Goal: Task Accomplishment & Management: Manage account settings

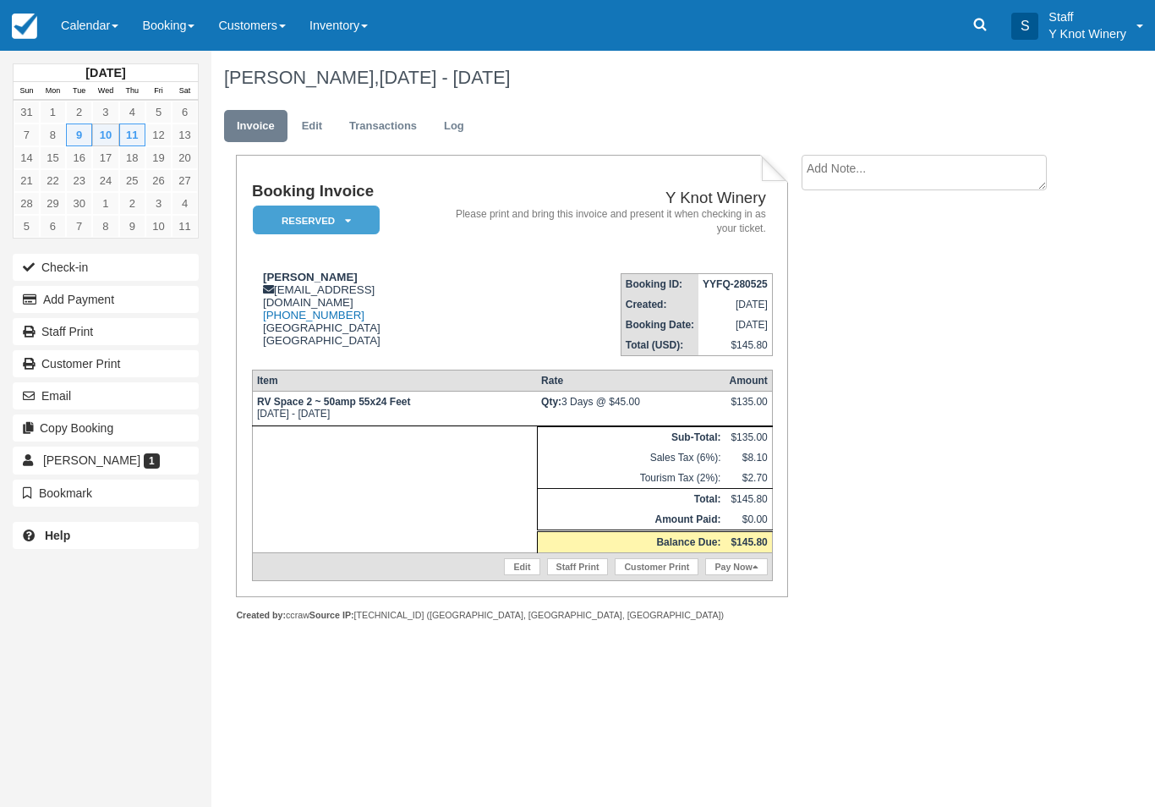
click at [312, 128] on link "Edit" at bounding box center [312, 126] width 46 height 33
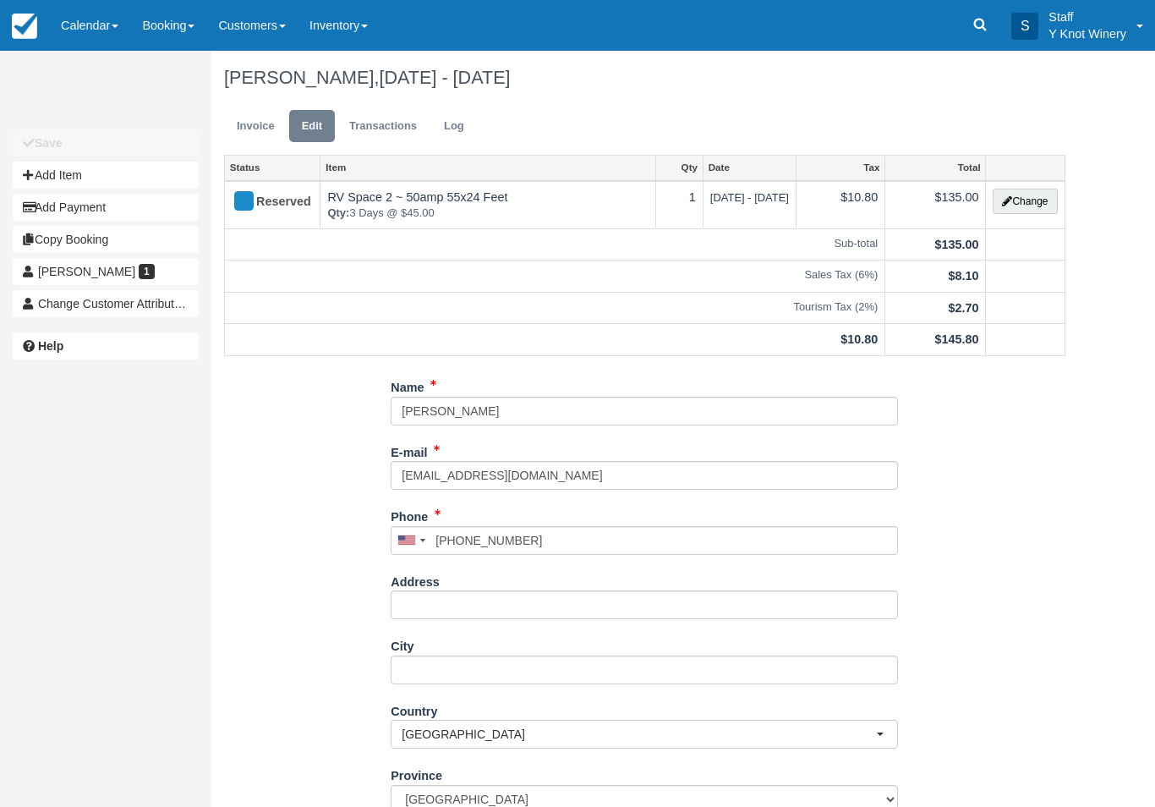
click at [257, 139] on link "Invoice" at bounding box center [255, 126] width 63 height 33
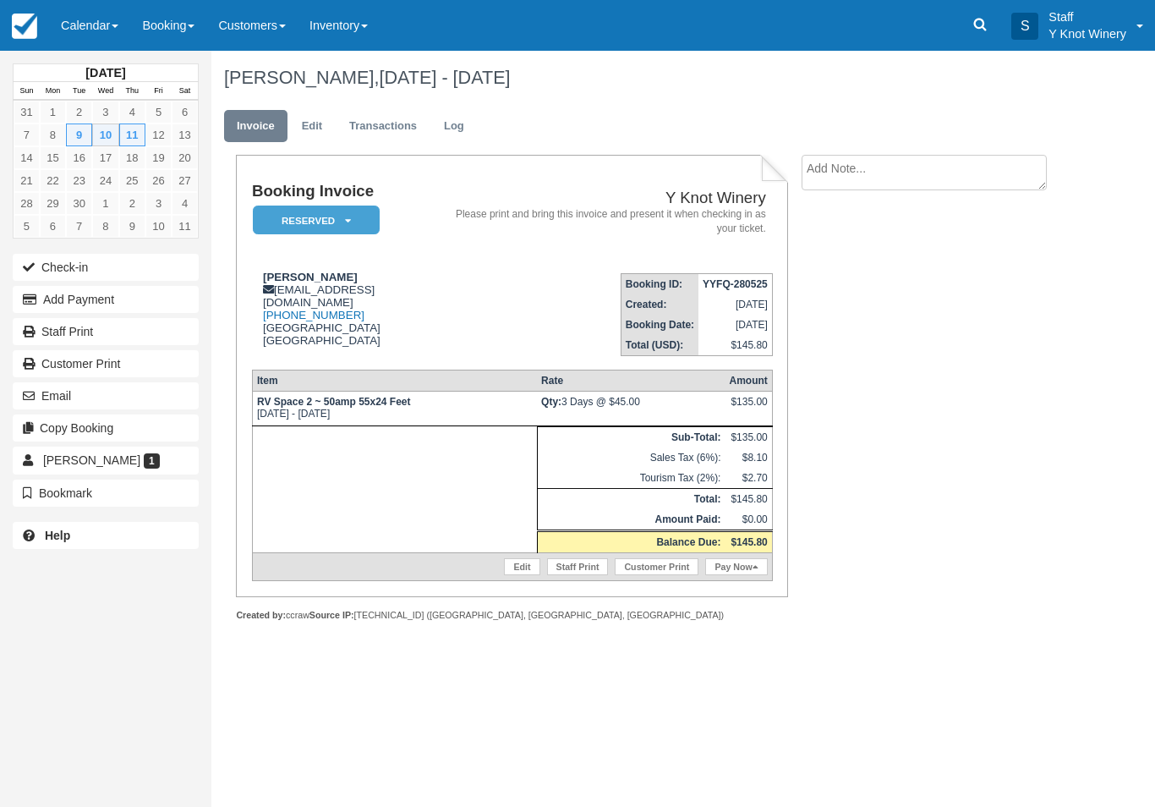
click at [350, 221] on icon at bounding box center [348, 221] width 6 height 10
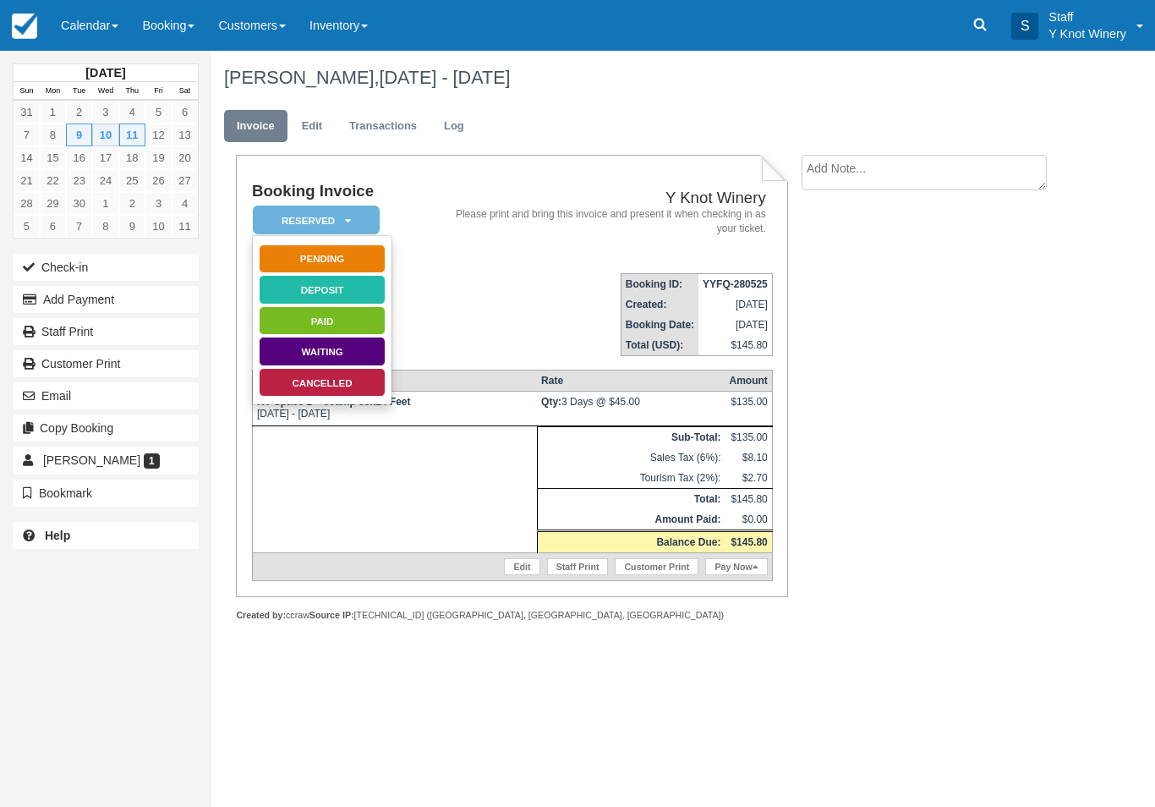
click at [296, 385] on link "Cancelled" at bounding box center [322, 383] width 127 height 30
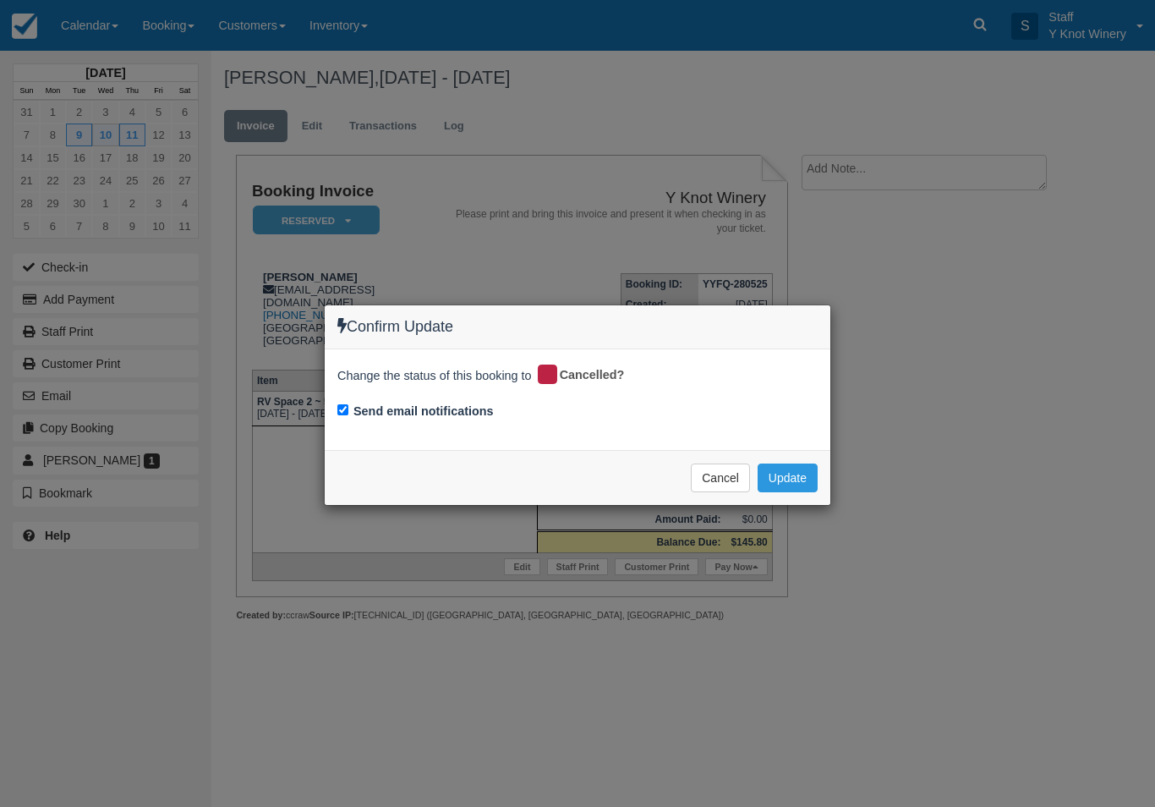
click at [792, 475] on button "Update" at bounding box center [788, 477] width 60 height 29
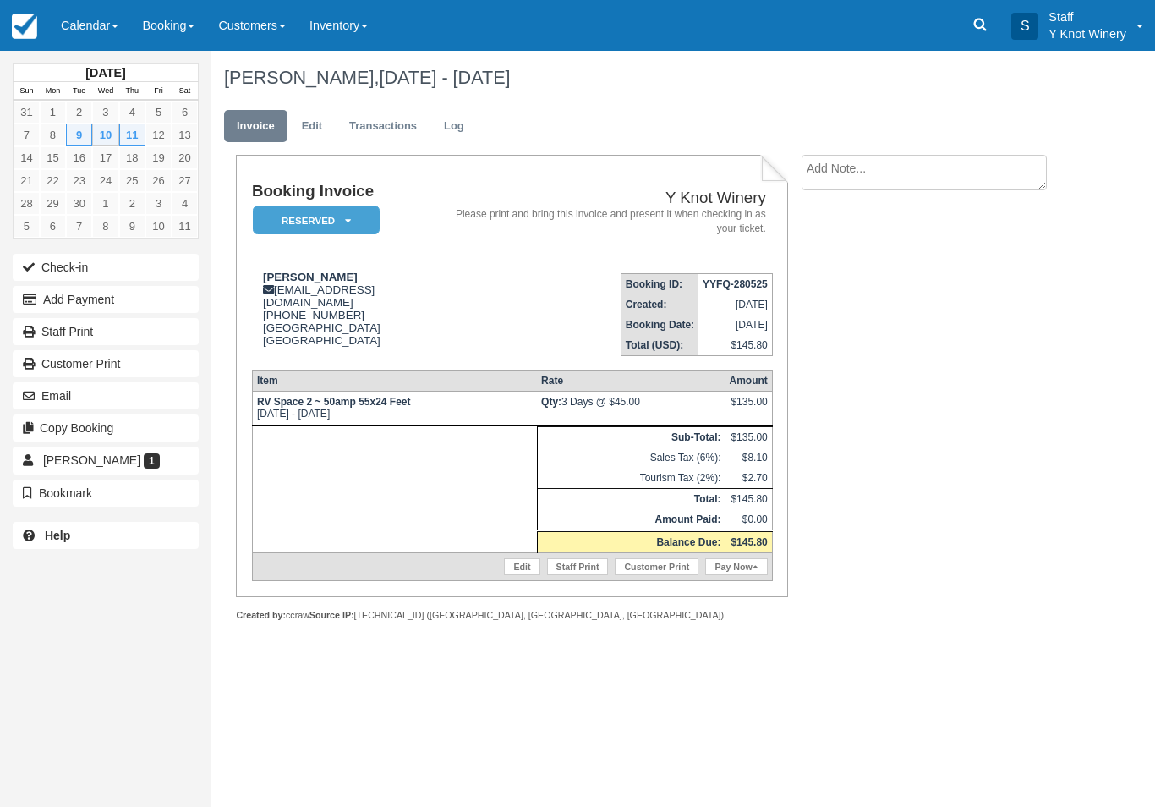
click at [106, 13] on link "Calendar" at bounding box center [89, 25] width 81 height 51
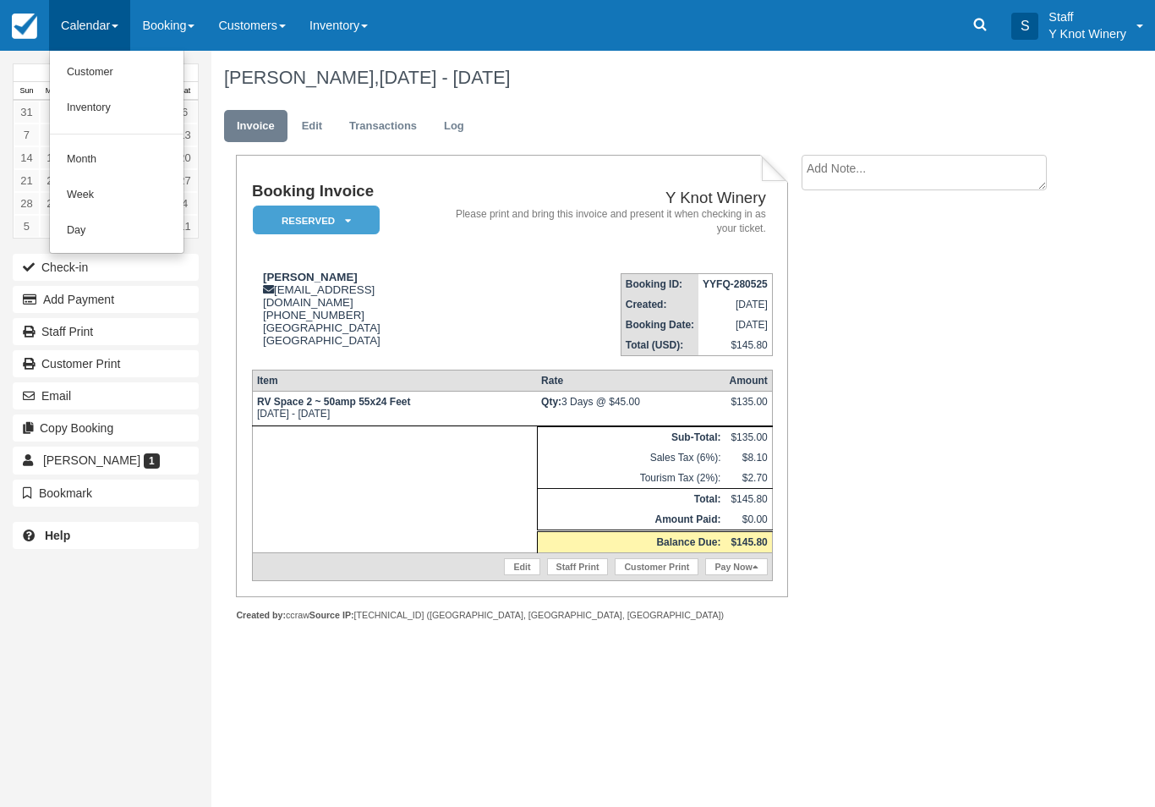
click at [108, 57] on link "Customer" at bounding box center [117, 73] width 134 height 36
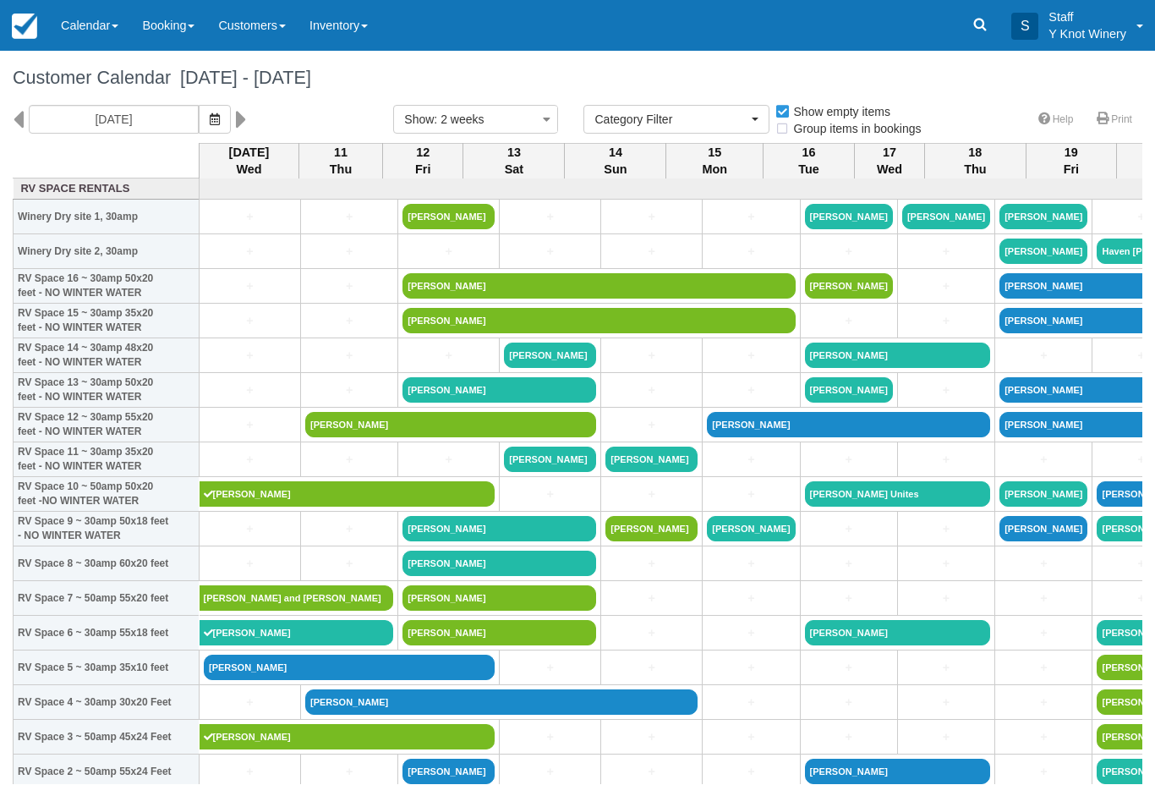
select select
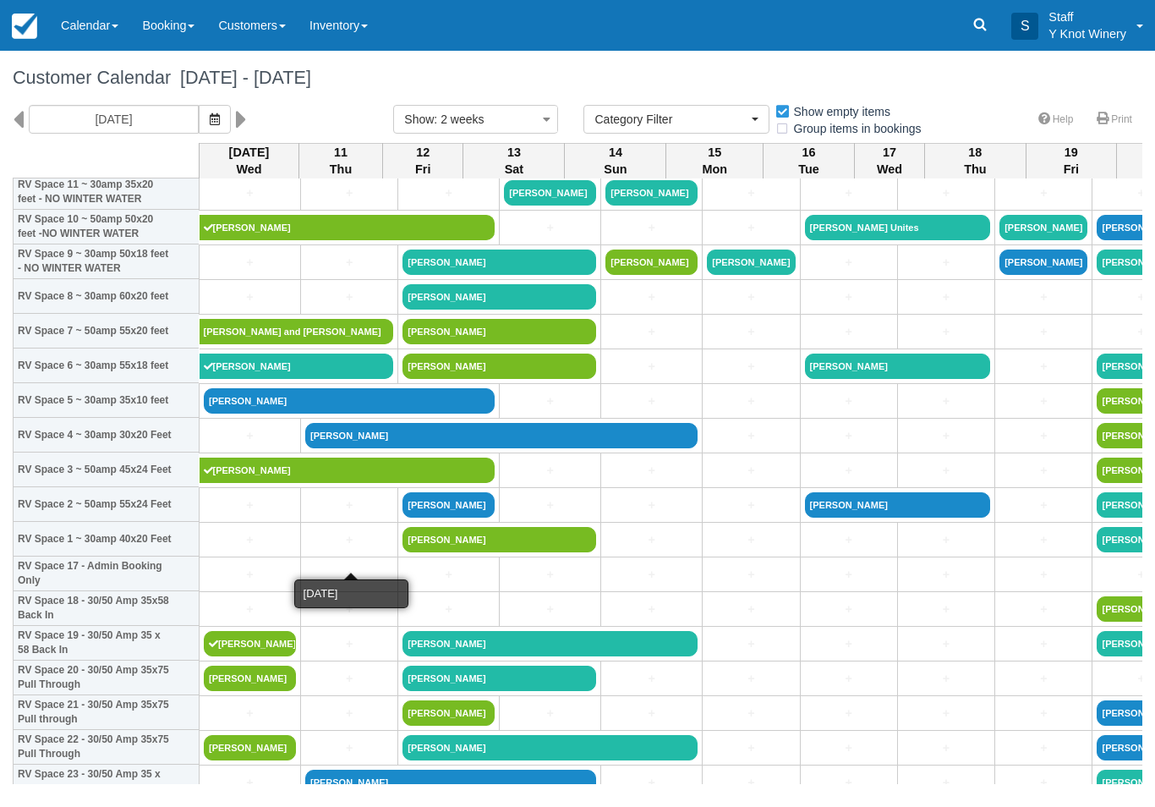
scroll to position [267, 0]
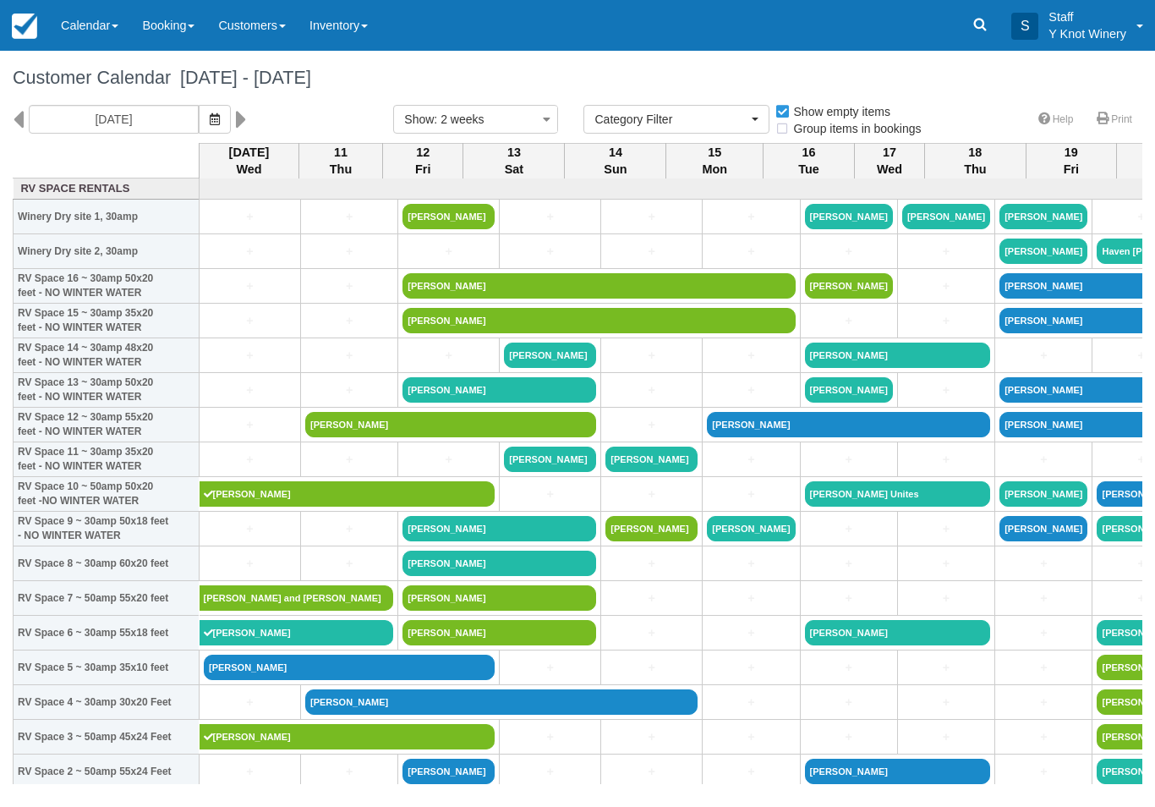
select select
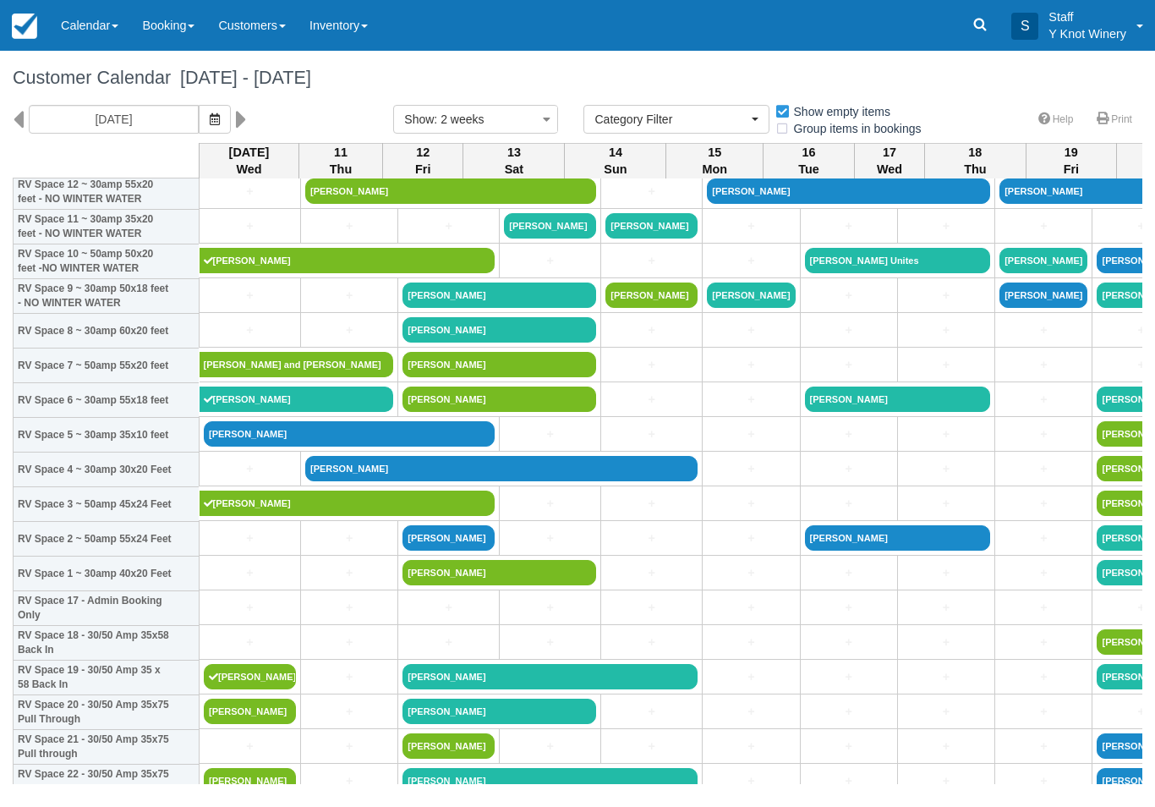
scroll to position [235, 0]
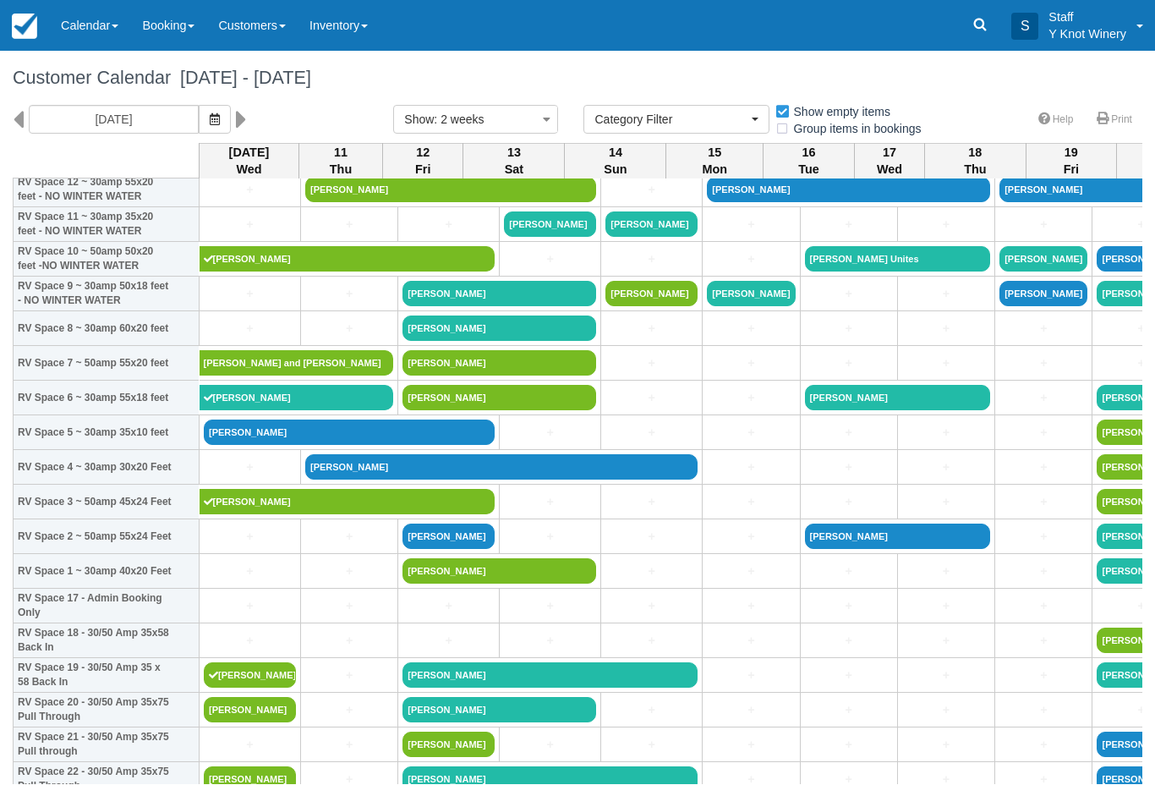
click at [210, 115] on icon "button" at bounding box center [215, 119] width 10 height 12
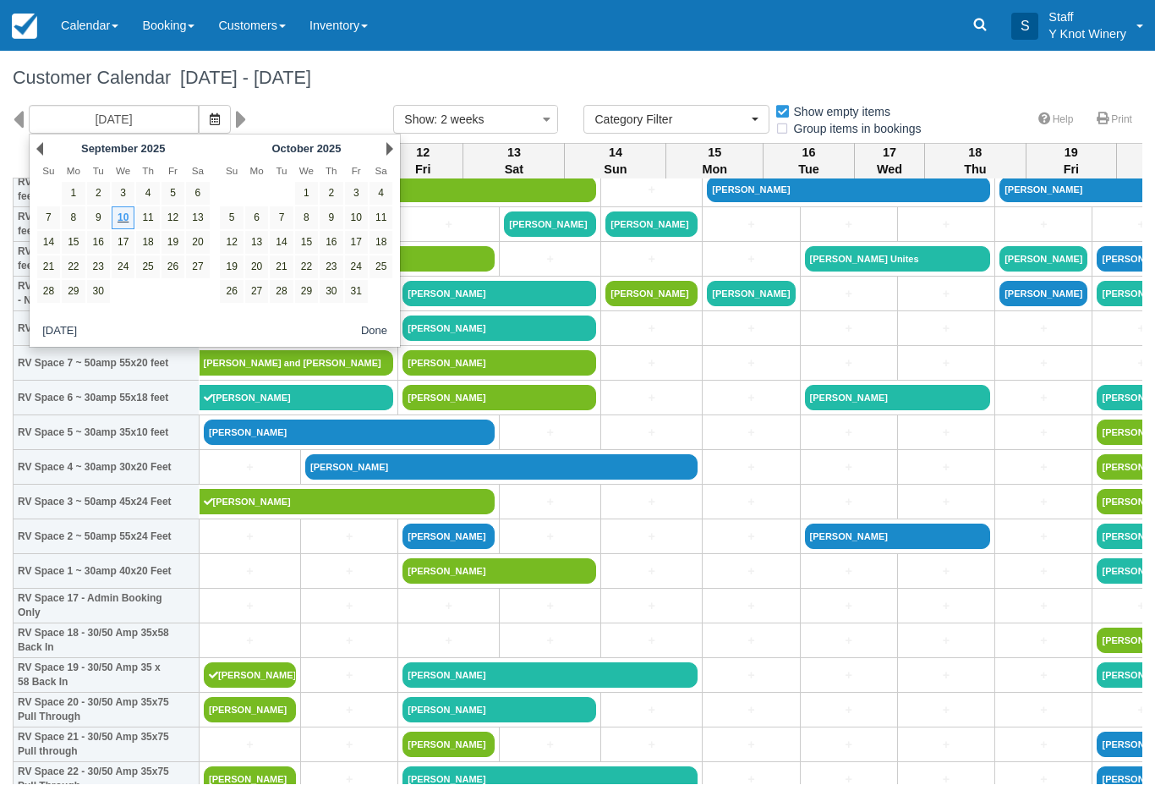
click at [92, 213] on link "9" at bounding box center [98, 217] width 23 height 23
type input "09/09/25"
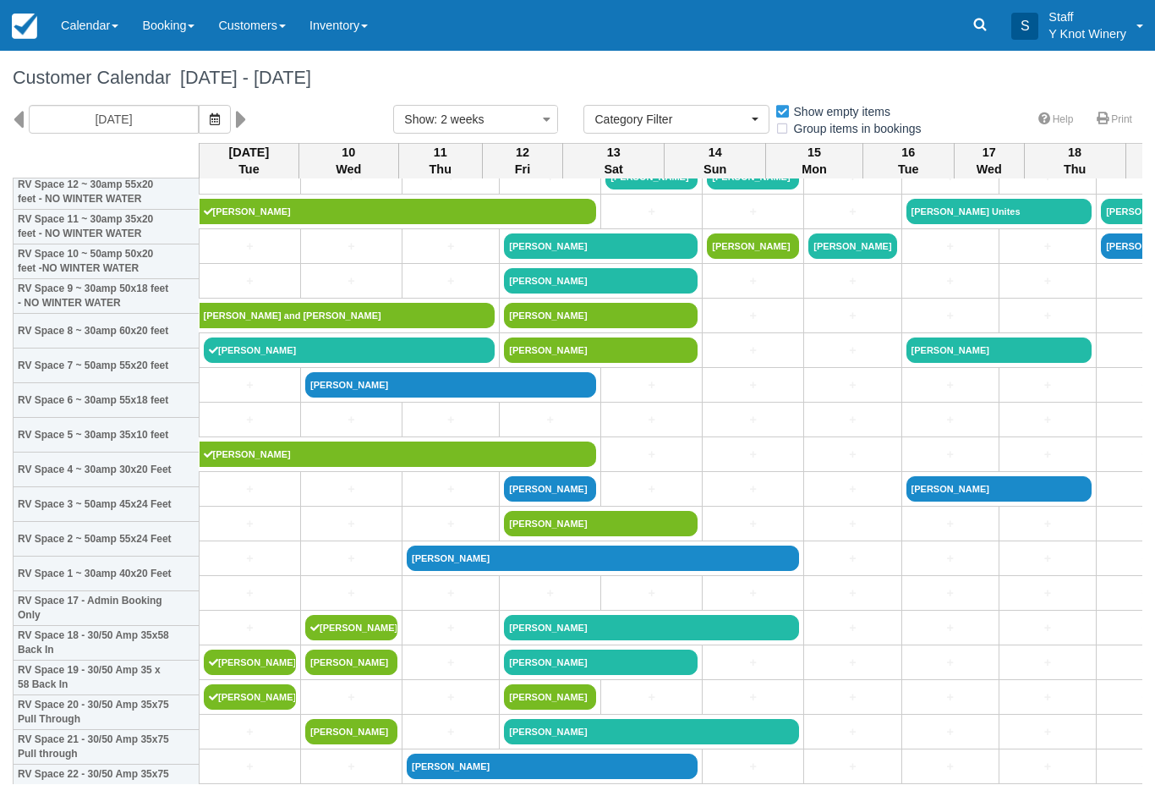
scroll to position [227, 0]
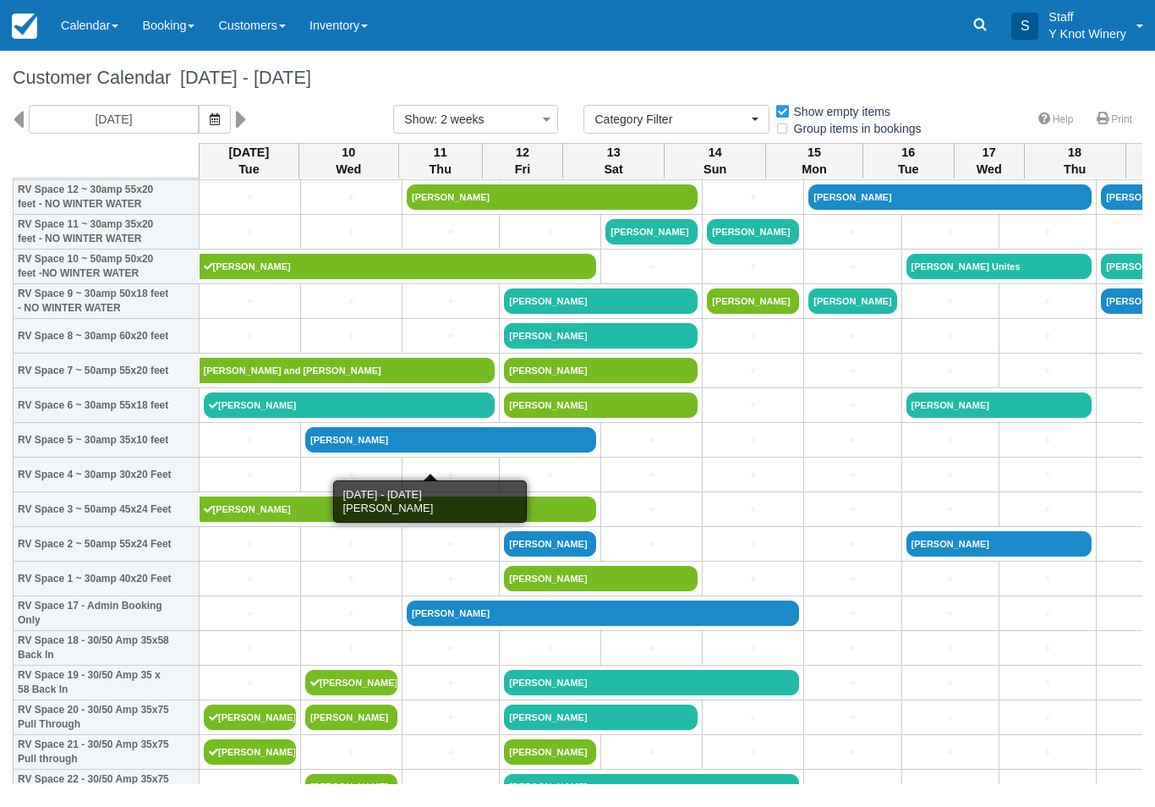
click at [352, 452] on link "[PERSON_NAME]" at bounding box center [450, 439] width 291 height 25
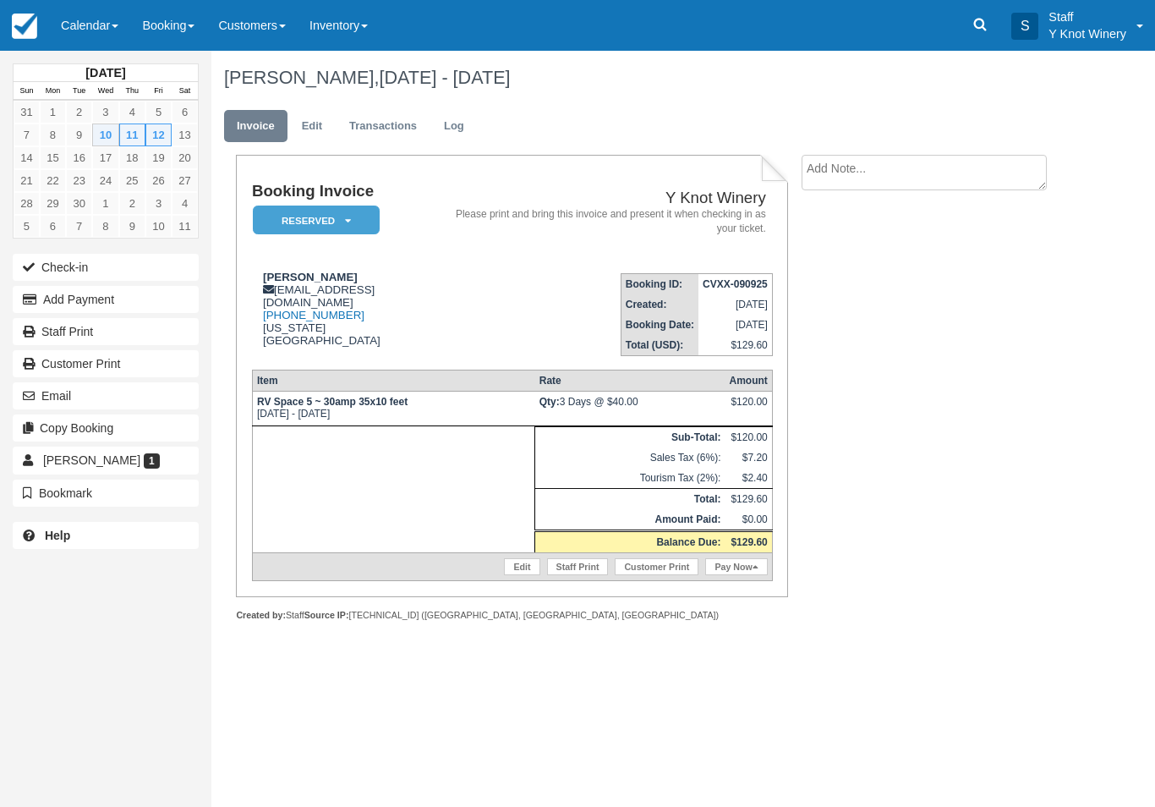
click at [310, 129] on link "Edit" at bounding box center [312, 126] width 46 height 33
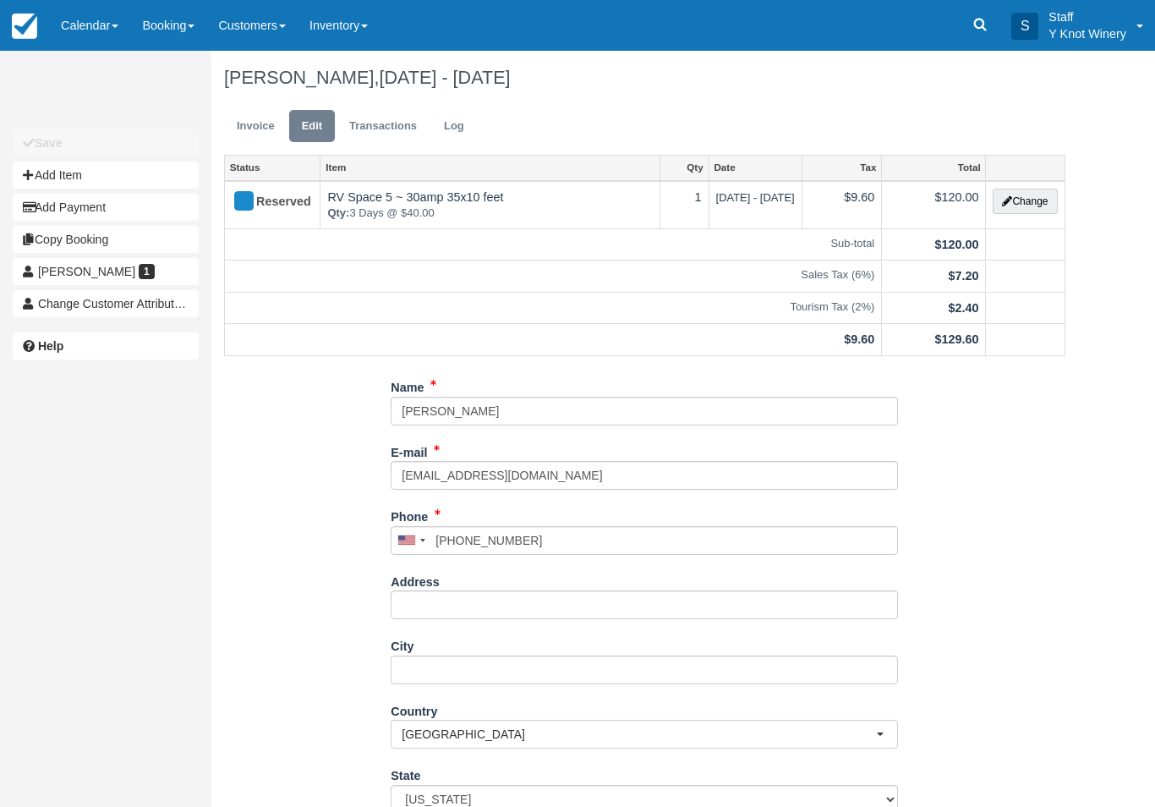
click at [1034, 202] on button "Change" at bounding box center [1025, 201] width 64 height 25
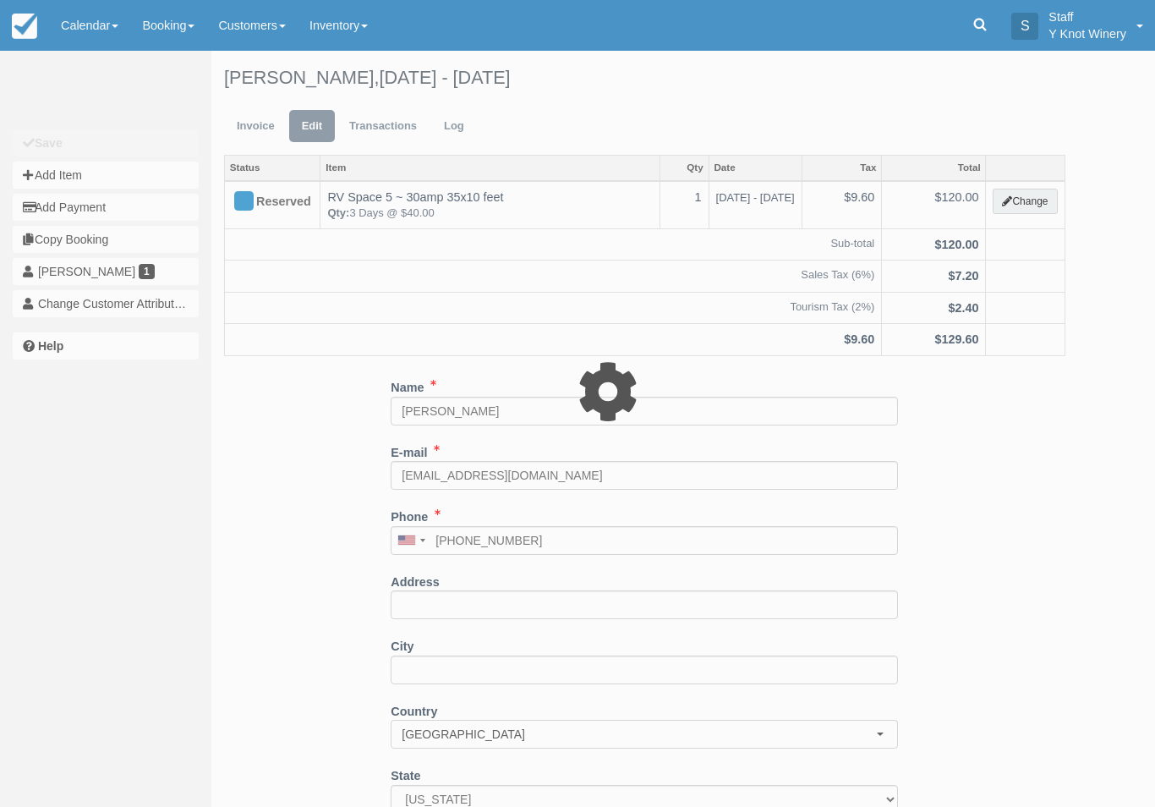
type input "120.00"
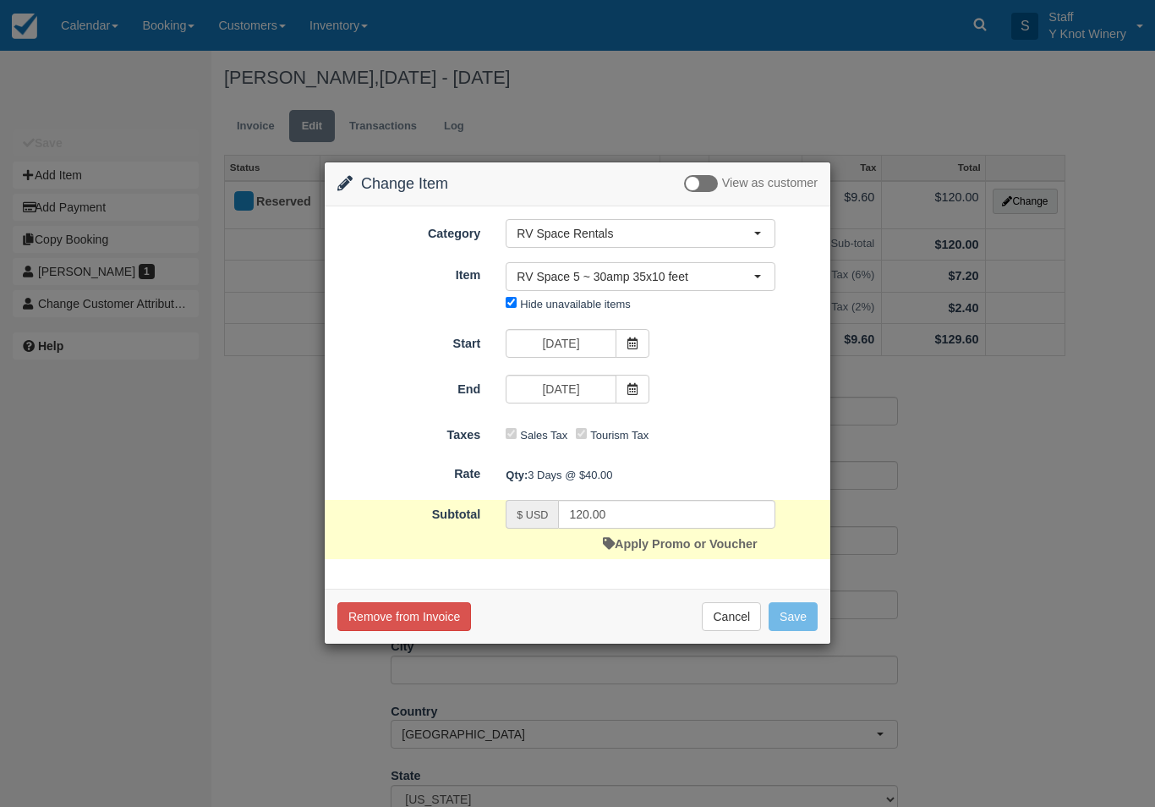
click at [750, 278] on span "RV Space 5 ~ 30amp 35x10 feet" at bounding box center [635, 276] width 237 height 17
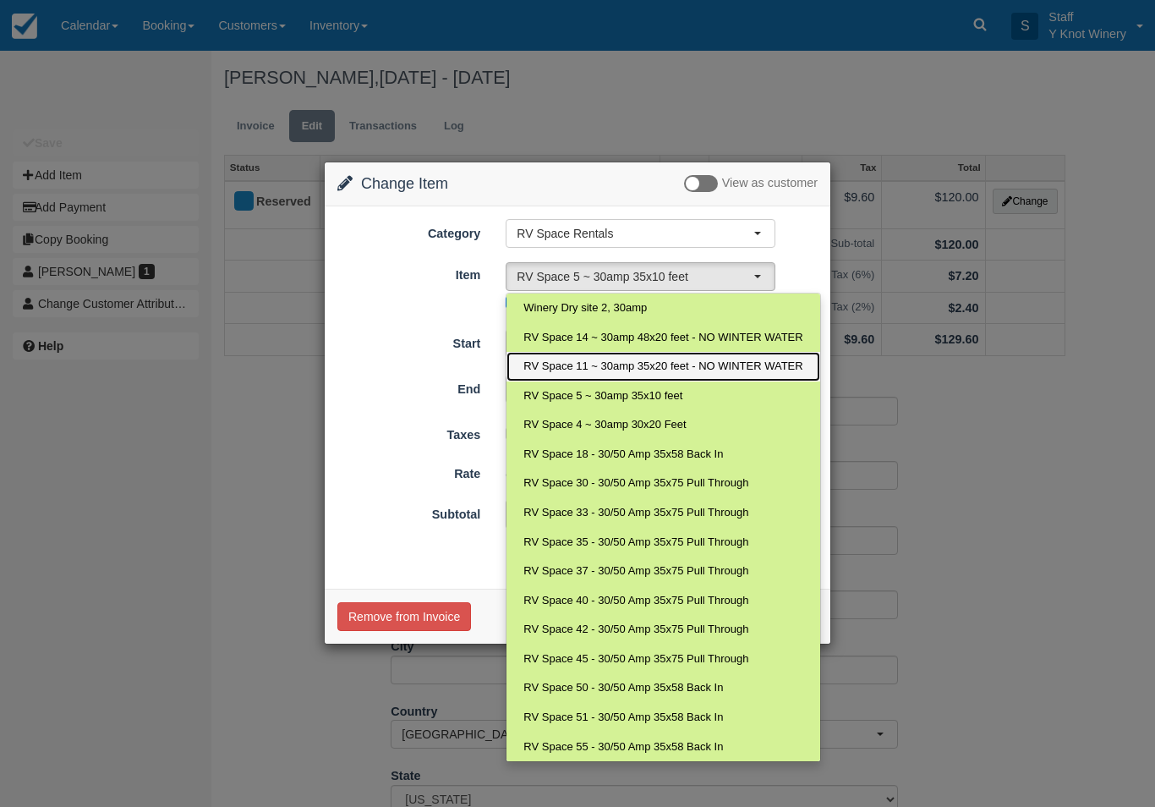
click at [744, 366] on span "RV Space 11 ~ 30amp 35x20 feet - NO WINTER WATER" at bounding box center [662, 367] width 279 height 16
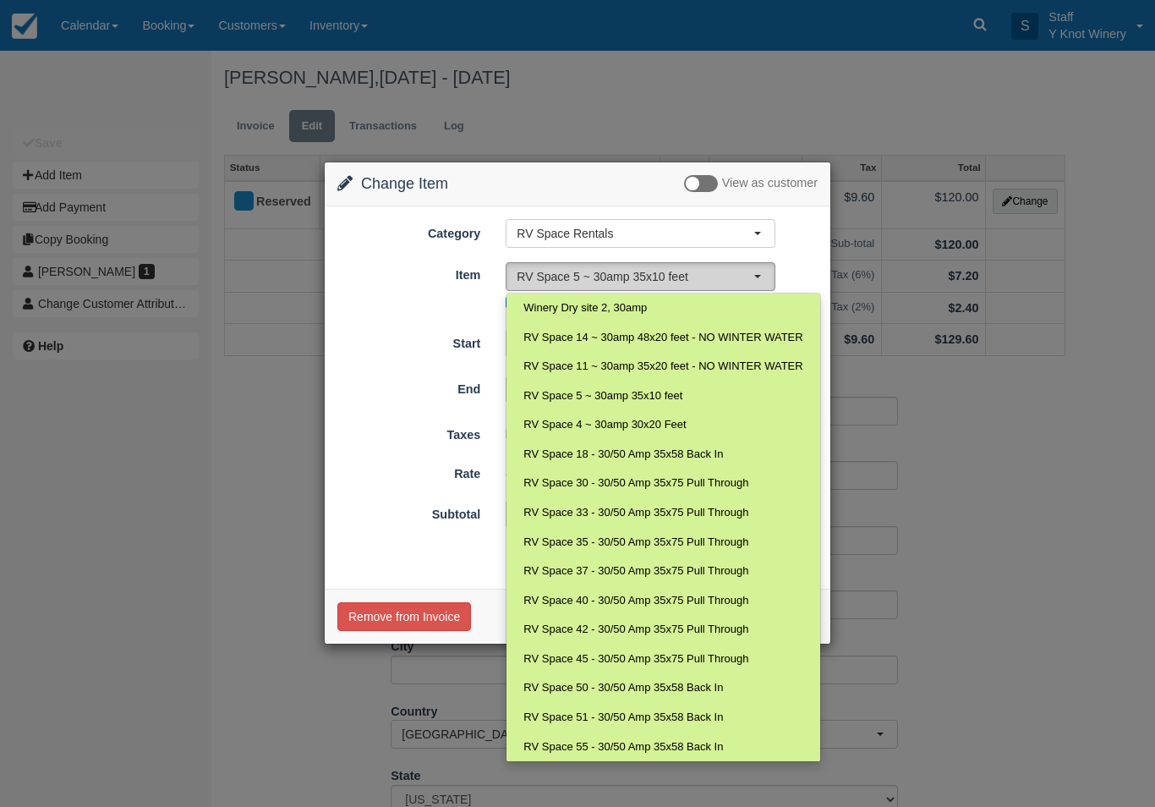
select select "23"
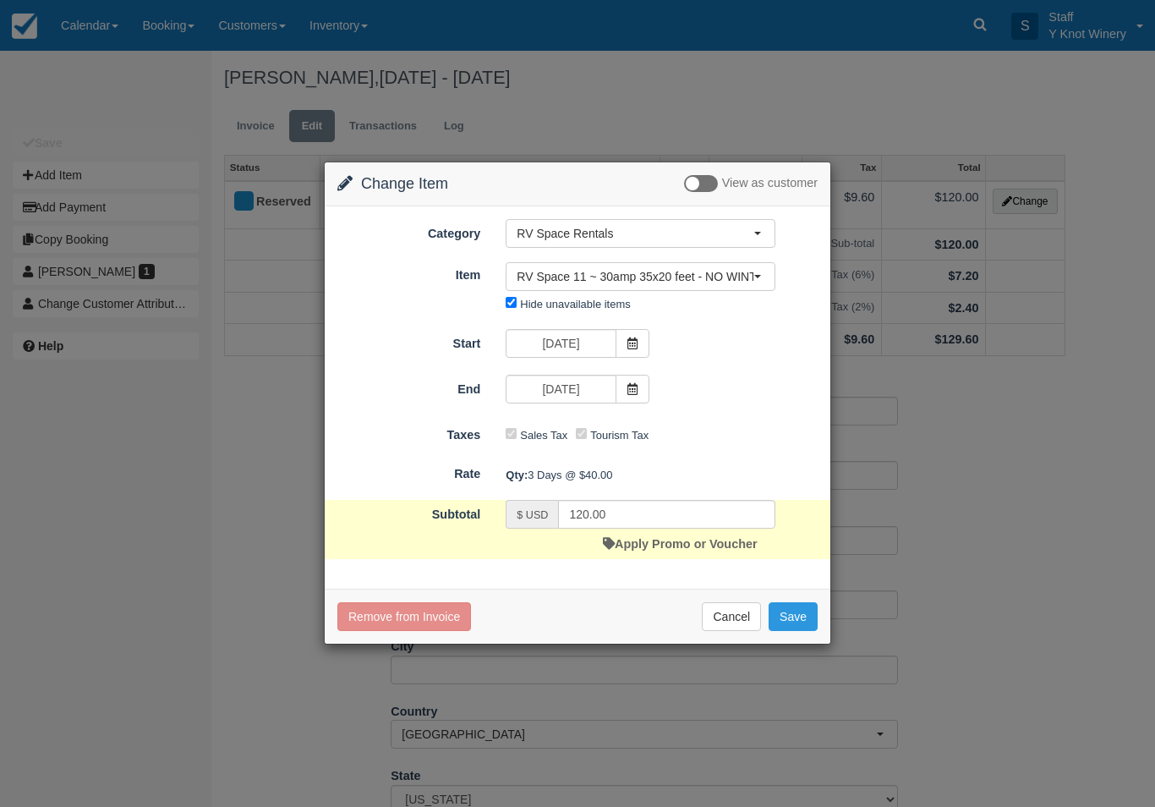
click at [793, 612] on button "Save" at bounding box center [793, 616] width 49 height 29
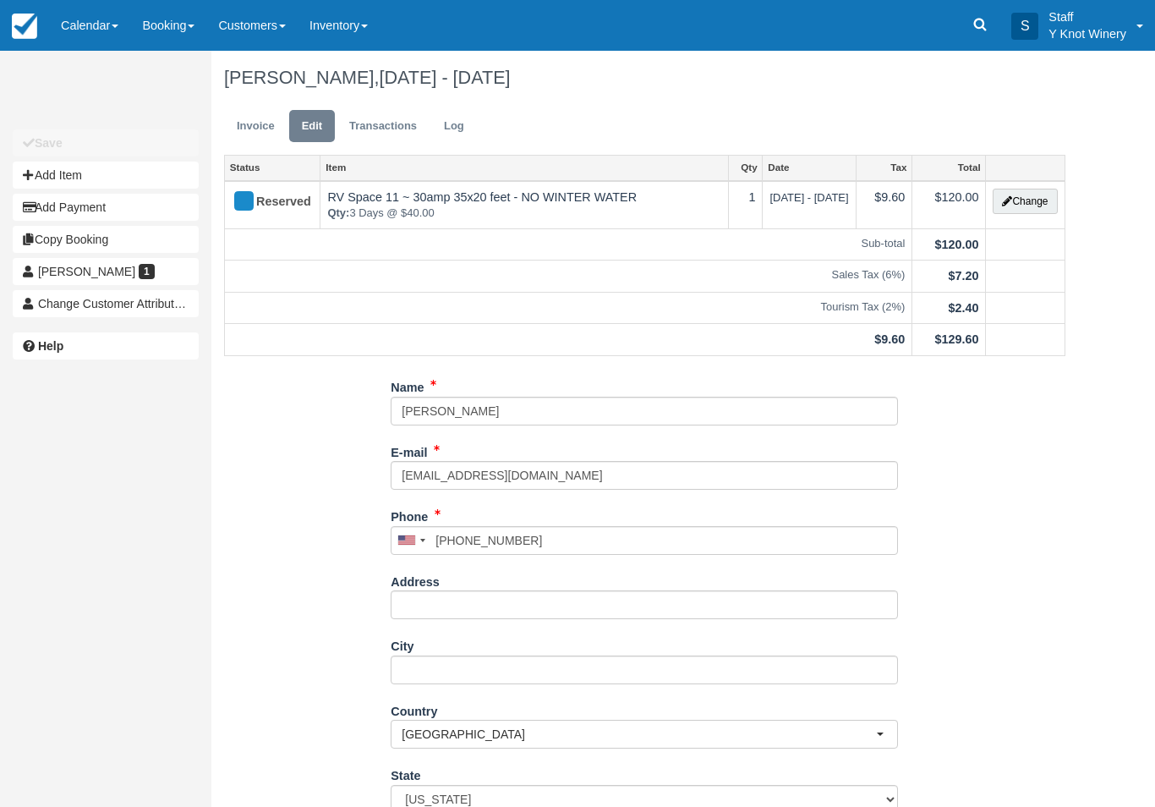
click at [259, 120] on link "Invoice" at bounding box center [255, 126] width 63 height 33
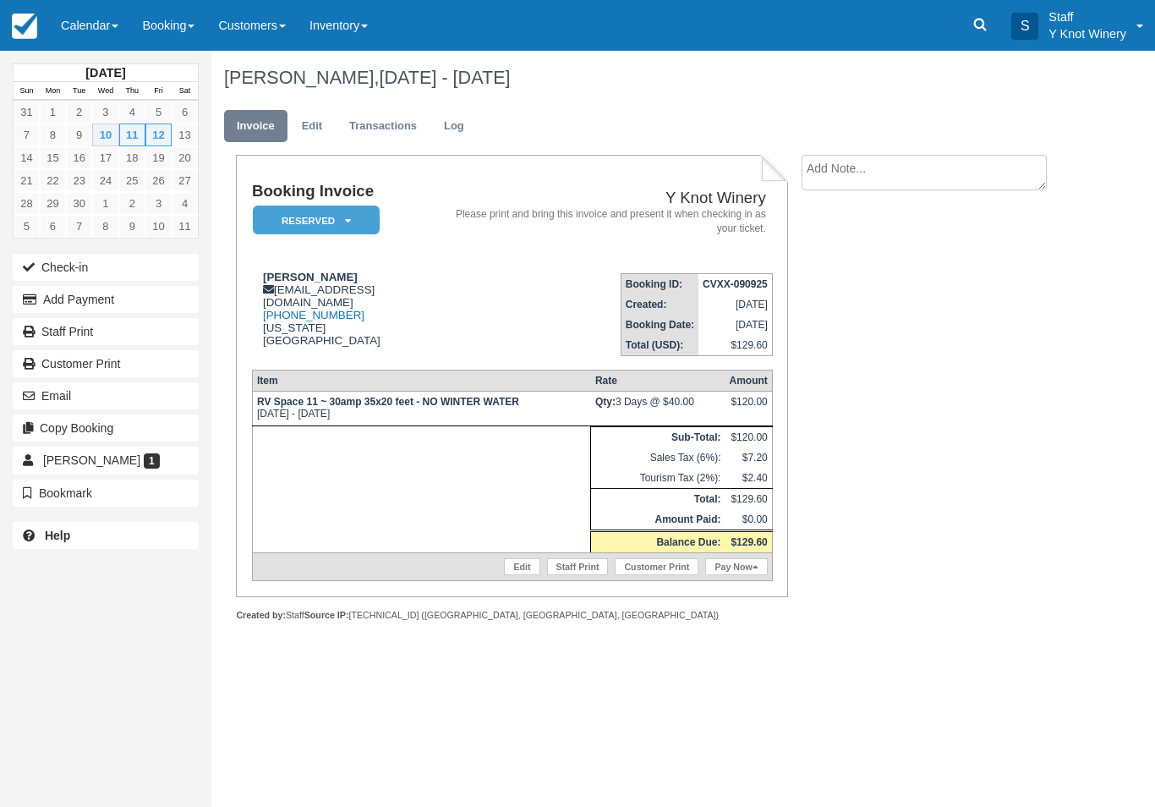
click at [145, 264] on button "Check-in" at bounding box center [106, 267] width 186 height 27
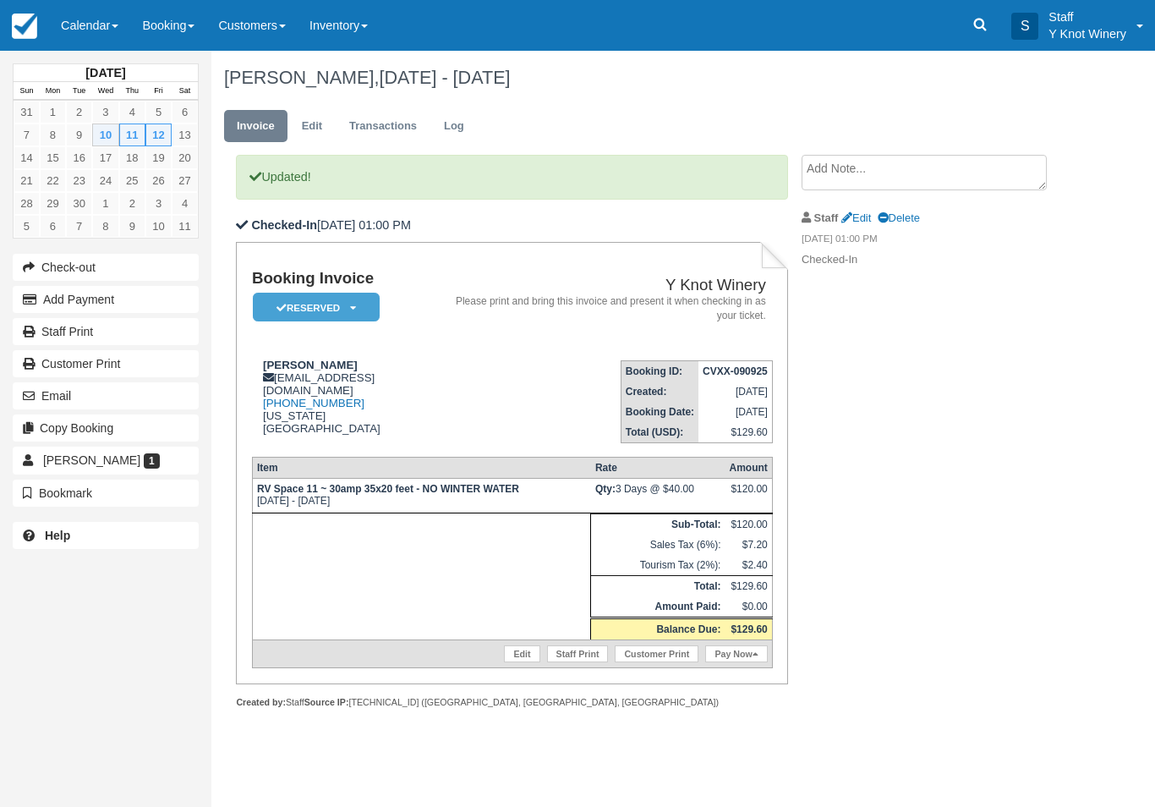
click at [93, 36] on link "Calendar" at bounding box center [89, 25] width 81 height 51
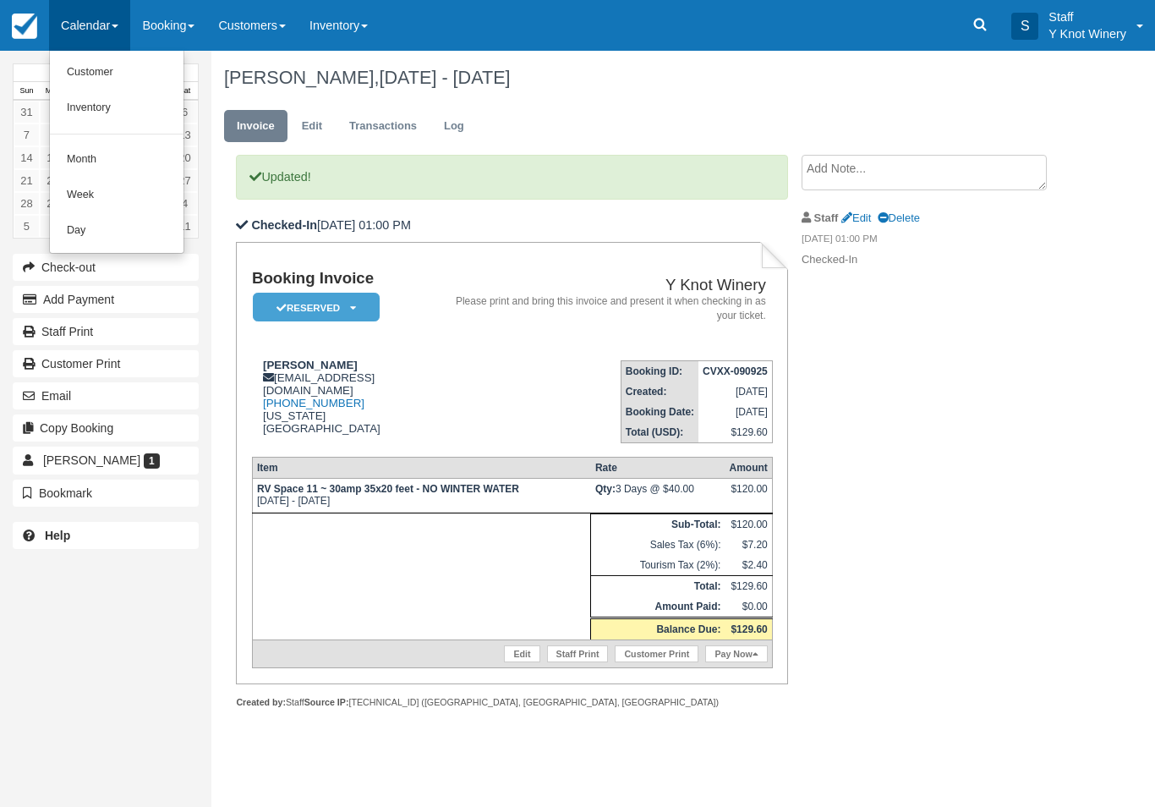
click at [96, 62] on link "Customer" at bounding box center [117, 73] width 134 height 36
